Goal: Use online tool/utility: Utilize a website feature to perform a specific function

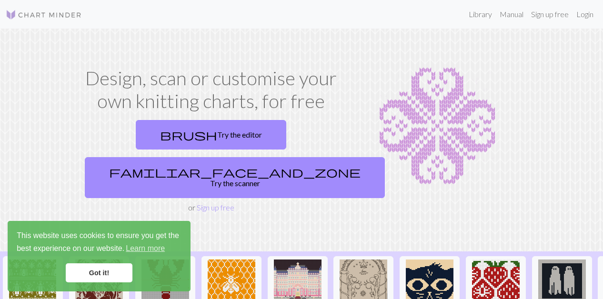
click at [98, 282] on link "Got it!" at bounding box center [99, 272] width 67 height 19
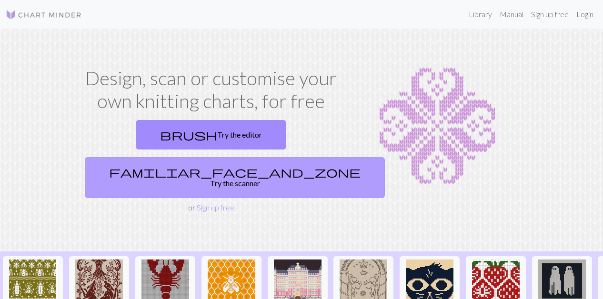
click at [249, 165] on span "familiar_face_and_zone" at bounding box center [234, 171] width 251 height 13
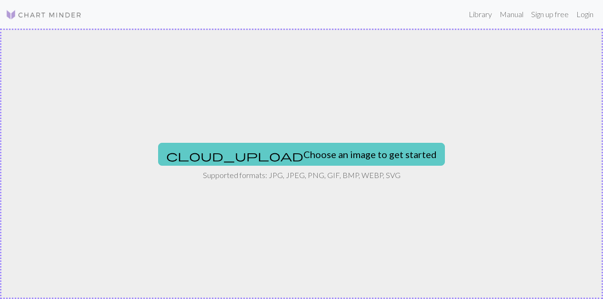
click at [315, 151] on button "cloud_upload Choose an image to get started" at bounding box center [301, 154] width 287 height 23
type input "C:\fakepath\OctoChart.jpeg"
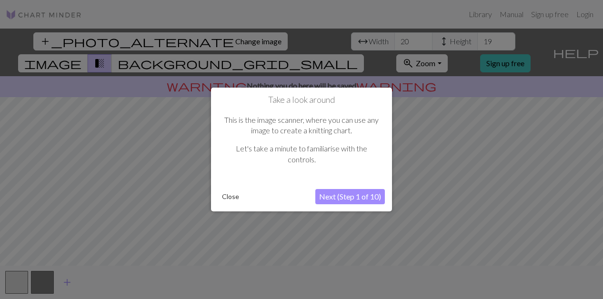
click at [346, 196] on button "Next (Step 1 of 10)" at bounding box center [350, 196] width 70 height 15
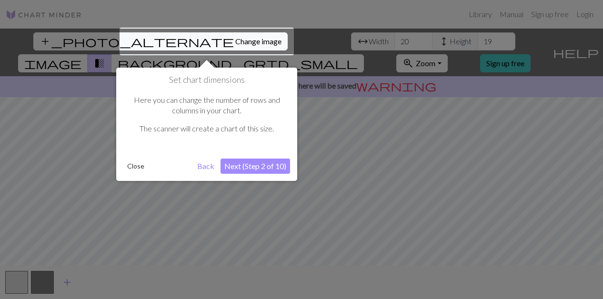
click at [188, 36] on div at bounding box center [207, 42] width 174 height 28
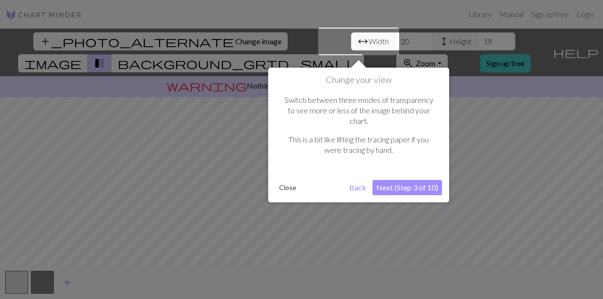
click at [188, 36] on div at bounding box center [301, 149] width 603 height 299
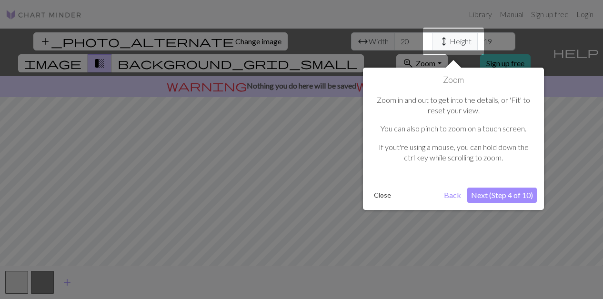
click at [188, 36] on div at bounding box center [301, 149] width 603 height 299
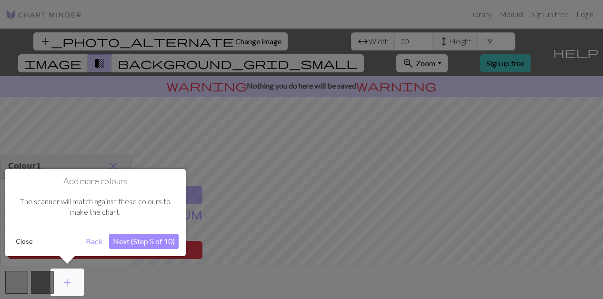
click at [187, 42] on div at bounding box center [301, 149] width 603 height 299
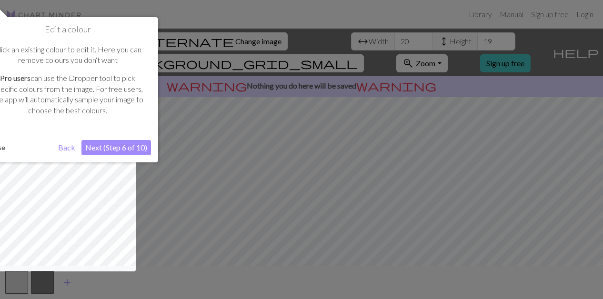
click at [187, 42] on div at bounding box center [301, 149] width 603 height 299
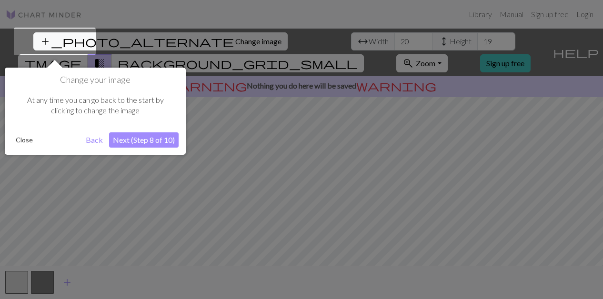
click at [187, 42] on div at bounding box center [301, 149] width 603 height 299
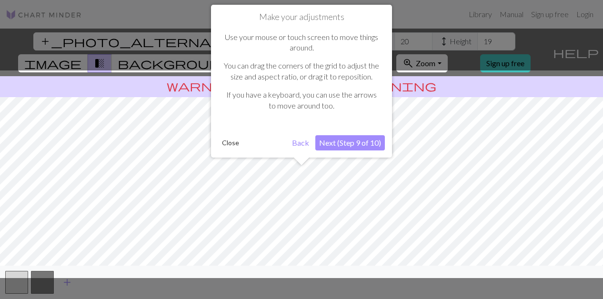
click at [187, 42] on div at bounding box center [301, 149] width 603 height 299
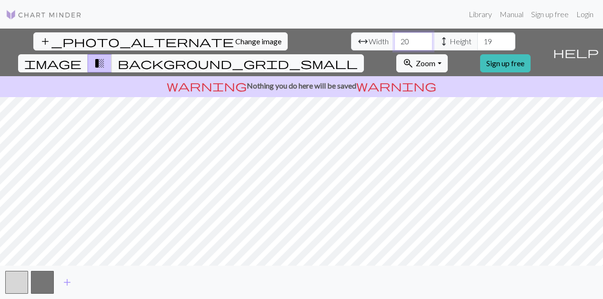
click at [394, 47] on input "20" at bounding box center [413, 41] width 38 height 18
click at [394, 41] on input "20" at bounding box center [413, 41] width 38 height 18
click at [394, 39] on input "20" at bounding box center [413, 41] width 38 height 18
click at [394, 38] on input "20" at bounding box center [413, 41] width 38 height 18
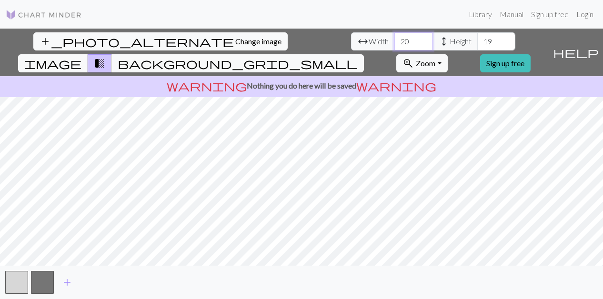
click at [394, 38] on input "20" at bounding box center [413, 41] width 38 height 18
type input "3"
type input "45"
click at [477, 47] on input "19" at bounding box center [496, 41] width 38 height 18
click at [477, 45] on input "19" at bounding box center [496, 41] width 38 height 18
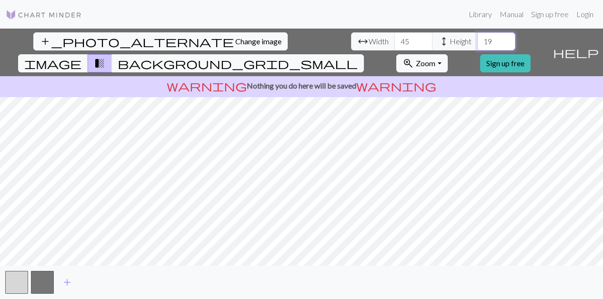
click at [477, 45] on input "19" at bounding box center [496, 41] width 38 height 18
type input "63"
click at [235, 41] on span "Change image" at bounding box center [258, 41] width 46 height 9
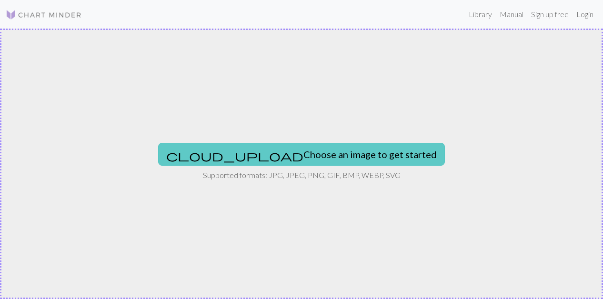
click at [304, 150] on button "cloud_upload Choose an image to get started" at bounding box center [301, 154] width 287 height 23
